Goal: Book appointment/travel/reservation

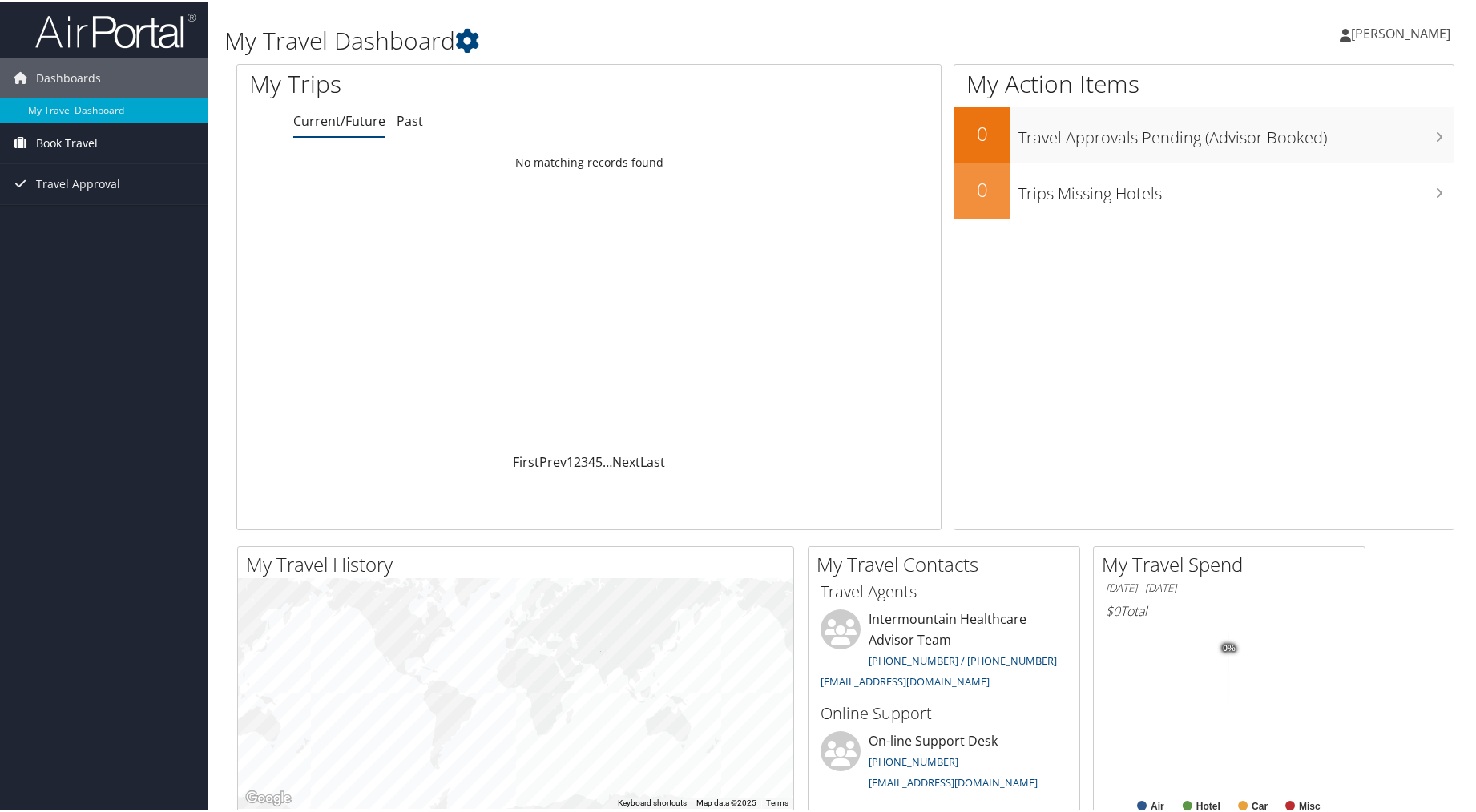
click at [68, 139] on span "Book Travel" at bounding box center [67, 142] width 62 height 40
click at [64, 200] on link "Book/Manage Online Trips" at bounding box center [104, 197] width 208 height 24
